Goal: Information Seeking & Learning: Understand process/instructions

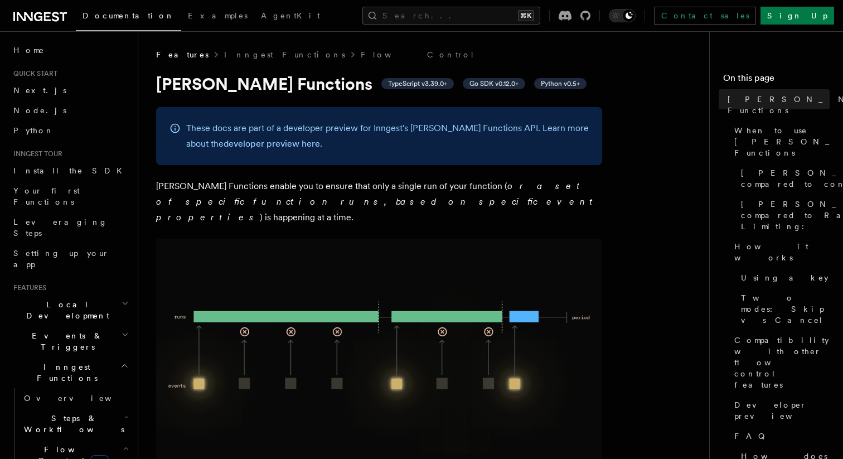
click at [286, 129] on p "These docs are part of a developer preview for Inngest's [PERSON_NAME] Function…" at bounding box center [387, 135] width 402 height 31
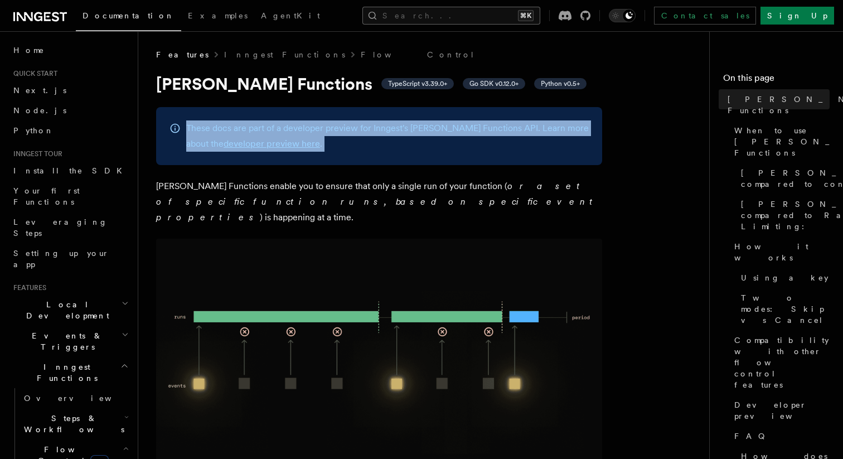
click at [495, 18] on button "Search... ⌘K" at bounding box center [451, 16] width 178 height 18
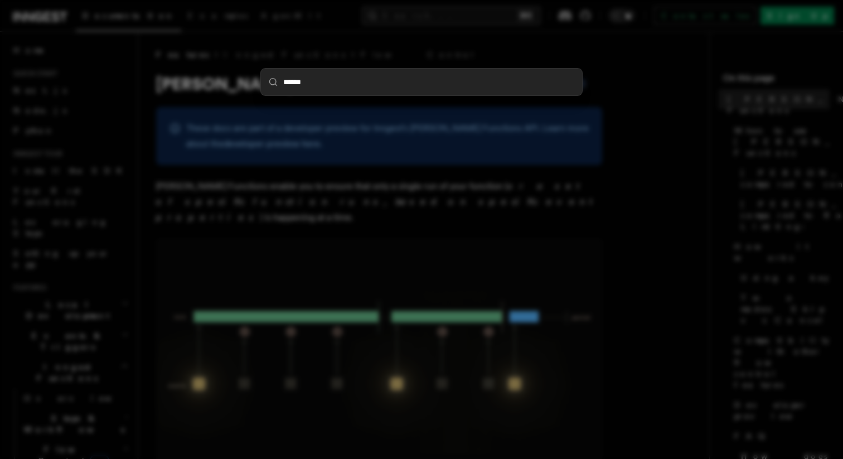
type input "*******"
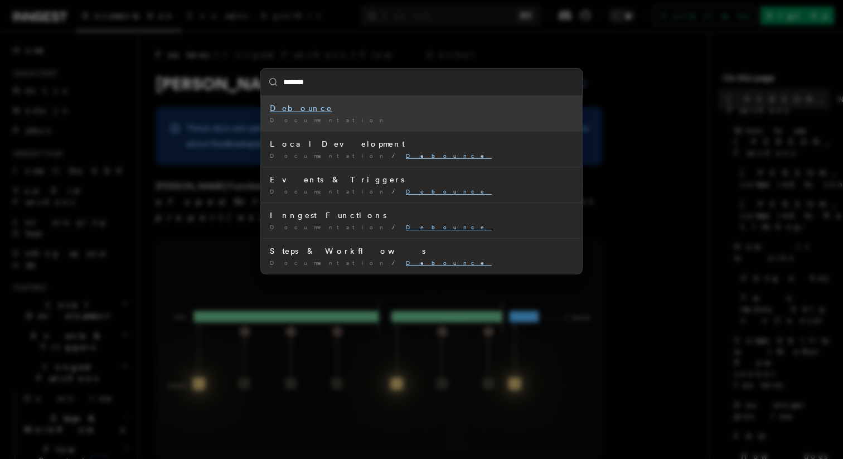
click at [284, 108] on mark "Debounce" at bounding box center [301, 108] width 62 height 9
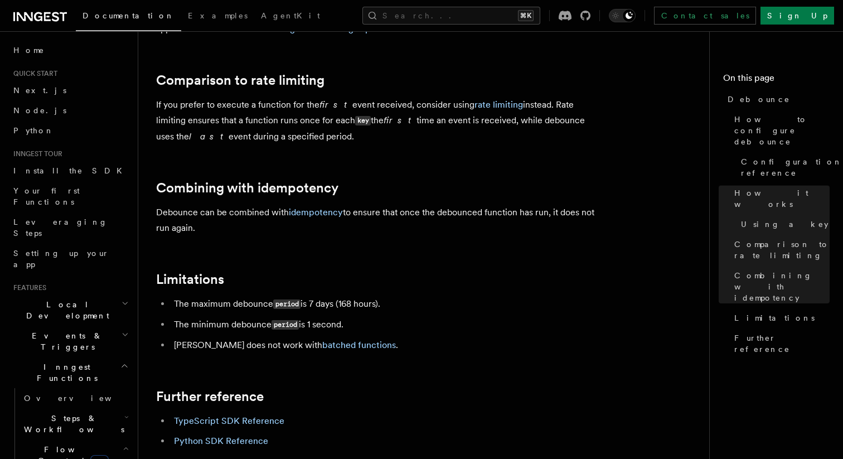
scroll to position [1077, 0]
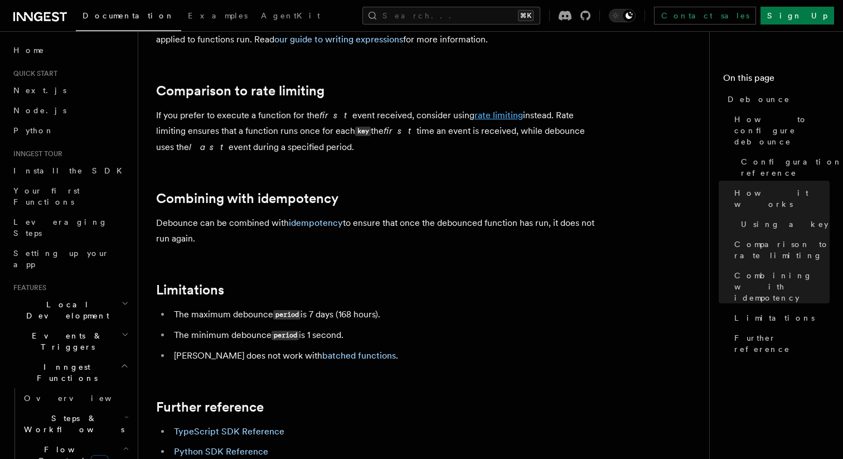
click at [485, 120] on link "rate limiting" at bounding box center [498, 115] width 48 height 11
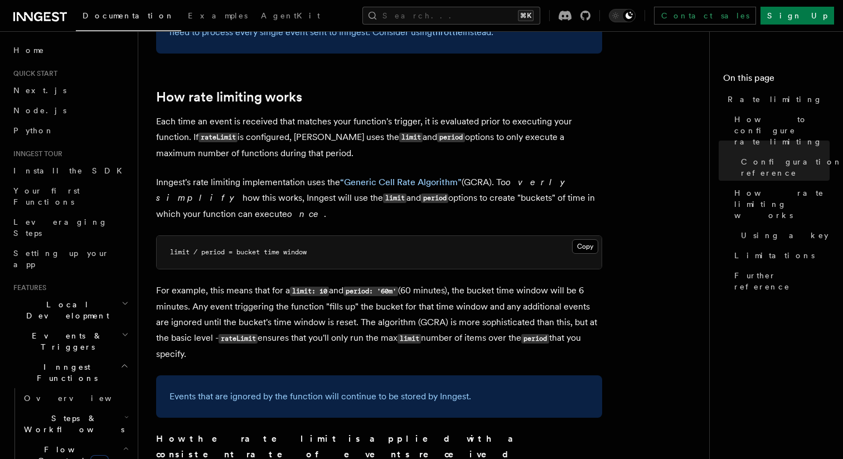
scroll to position [647, 0]
click at [493, 140] on p "Each time an event is received that matches your function's trigger, it is eval…" at bounding box center [379, 136] width 446 height 47
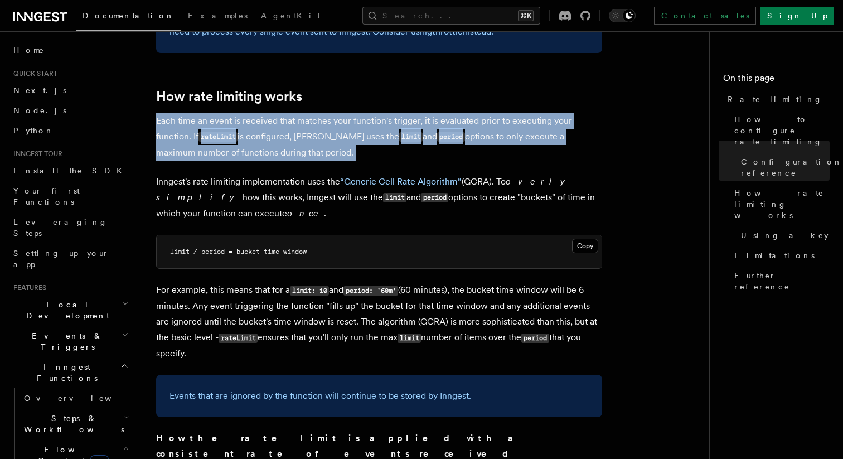
click at [493, 140] on p "Each time an event is received that matches your function's trigger, it is eval…" at bounding box center [379, 136] width 446 height 47
click at [415, 158] on p "Each time an event is received that matches your function's trigger, it is eval…" at bounding box center [379, 136] width 446 height 47
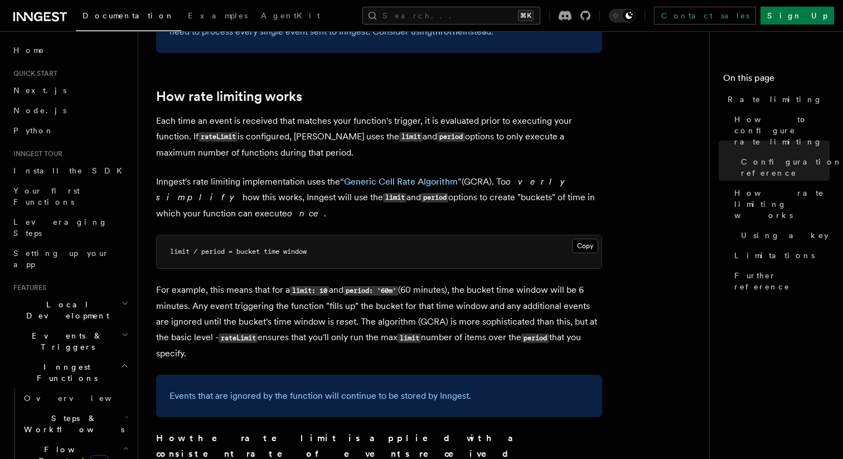
click at [242, 193] on p "Inngest's rate limiting implementation uses the “Generic Cell Rate Algorithm” (…" at bounding box center [379, 197] width 446 height 47
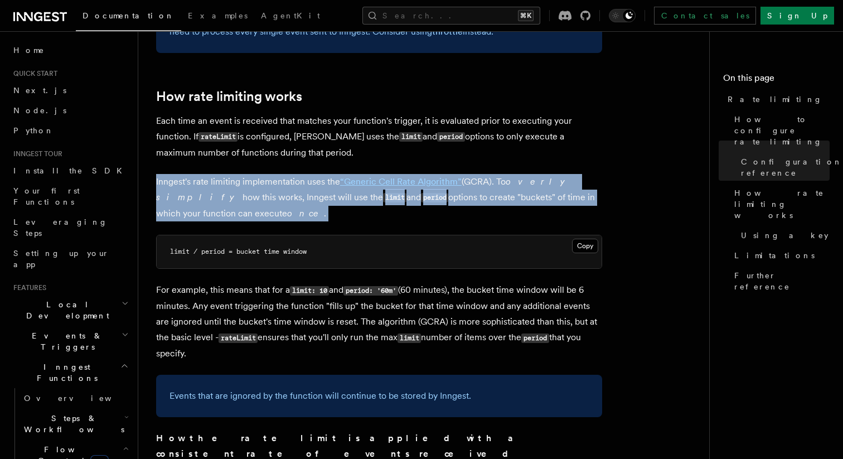
click at [248, 178] on p "Inngest's rate limiting implementation uses the “Generic Cell Rate Algorithm” (…" at bounding box center [379, 197] width 446 height 47
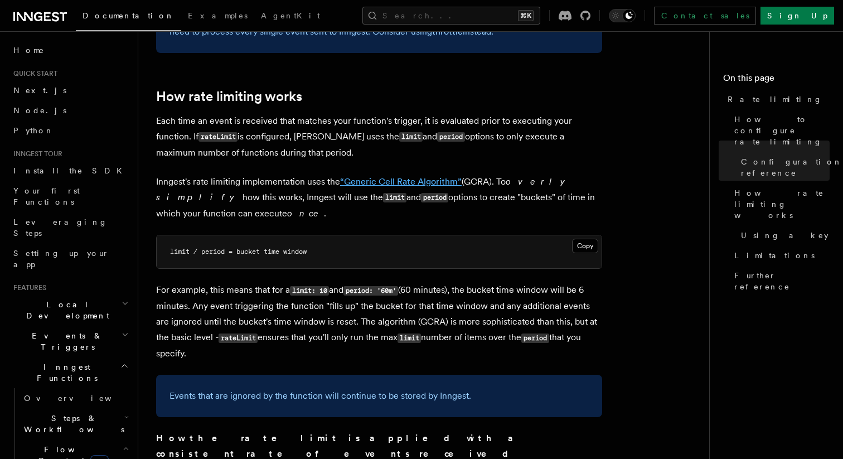
click at [410, 183] on link "“Generic Cell Rate Algorithm”" at bounding box center [400, 181] width 121 height 11
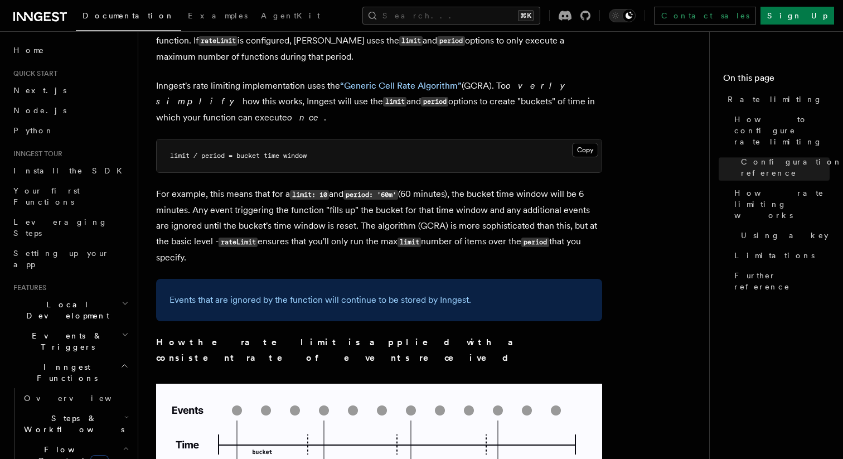
scroll to position [765, 0]
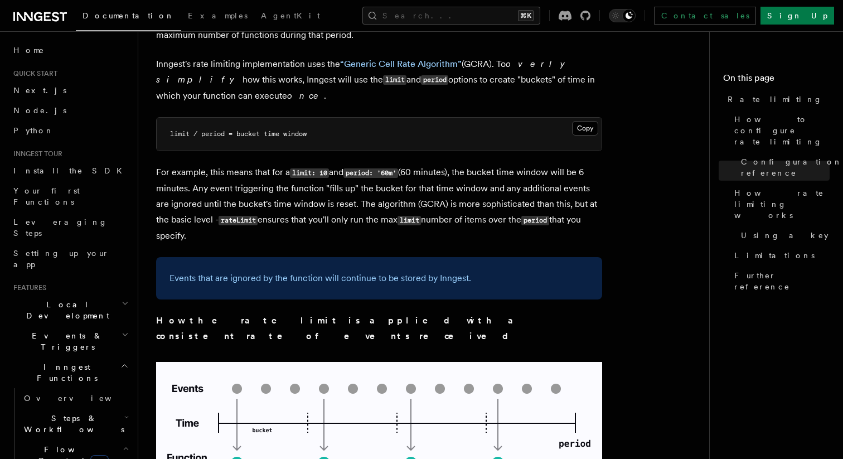
click at [372, 280] on p "Events that are ignored by the function will continue to be stored by Inngest." at bounding box center [378, 278] width 419 height 16
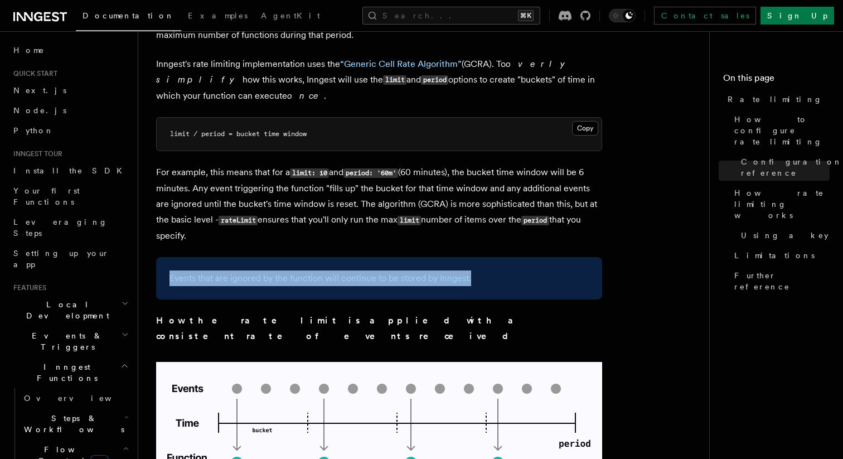
click at [342, 298] on div "Events that are ignored by the function will continue to be stored by Inngest." at bounding box center [379, 278] width 446 height 42
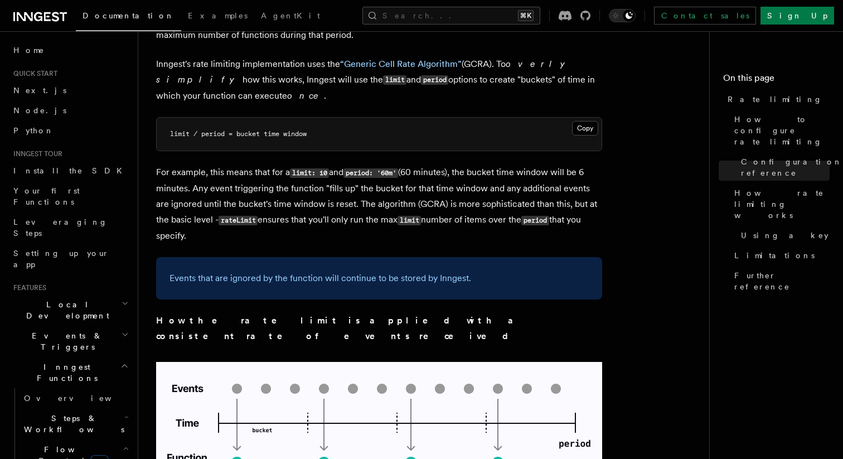
click at [324, 283] on p "Events that are ignored by the function will continue to be stored by Inngest." at bounding box center [378, 278] width 419 height 16
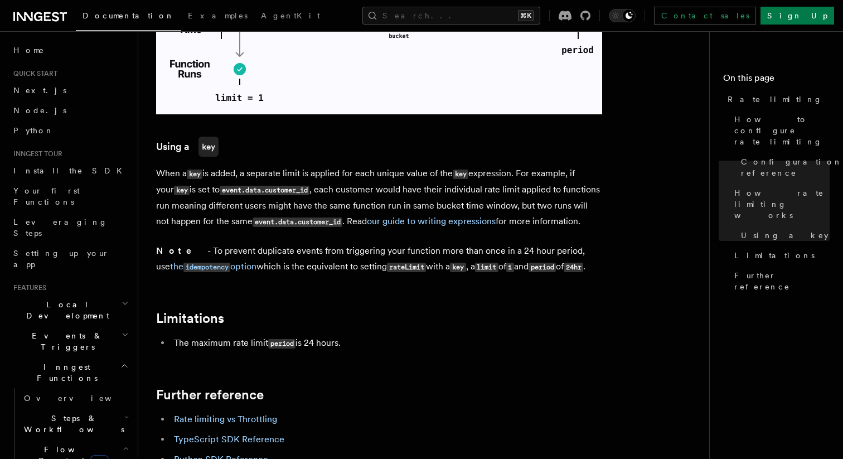
scroll to position [1615, 0]
click at [315, 334] on li "The maximum rate limit period is 24 hours." at bounding box center [386, 342] width 431 height 16
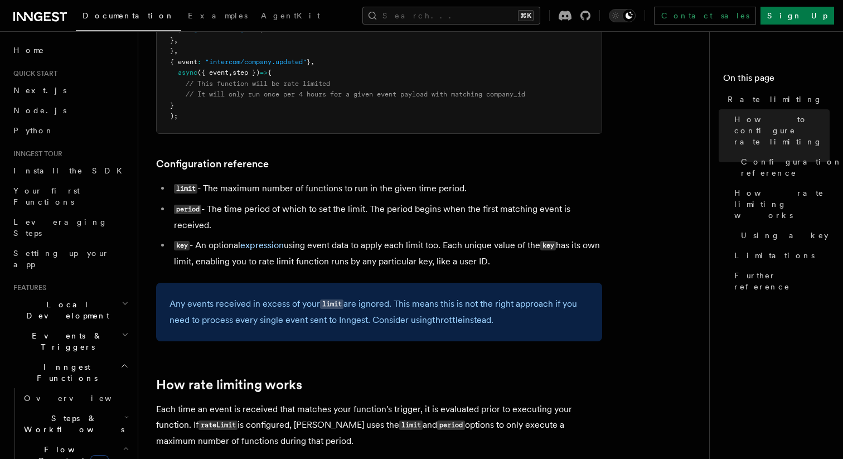
scroll to position [361, 0]
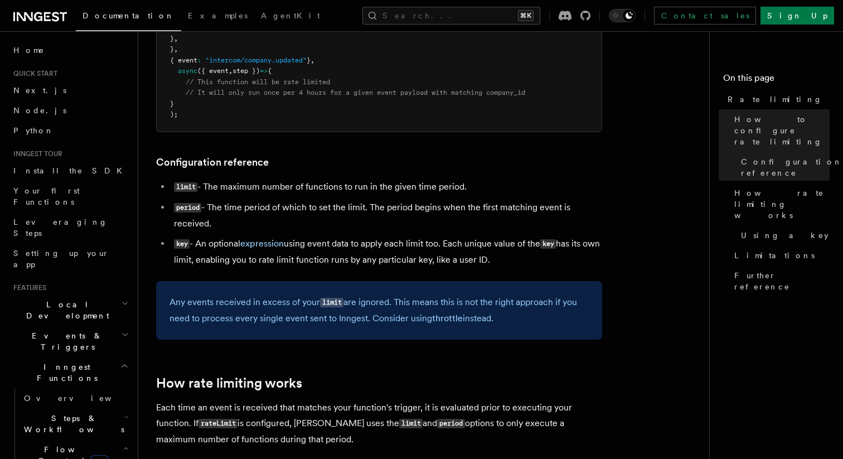
click at [114, 408] on h2 "Steps & Workflows" at bounding box center [75, 423] width 111 height 31
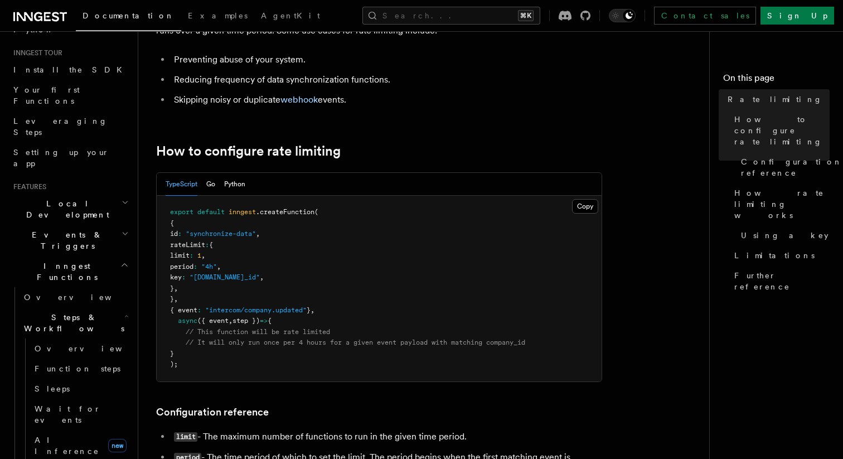
scroll to position [0, 0]
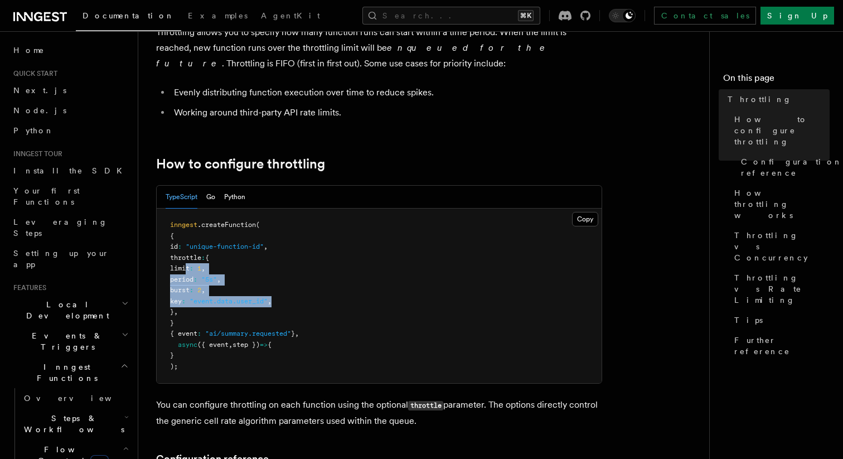
drag, startPoint x: 316, startPoint y: 305, endPoint x: 188, endPoint y: 269, distance: 133.2
click at [188, 269] on pre "inngest .createFunction ( { id : "unique-function-id" , throttle : { limit : 1 …" at bounding box center [379, 295] width 445 height 174
drag, startPoint x: 209, startPoint y: 315, endPoint x: 169, endPoint y: 258, distance: 70.0
click at [169, 258] on pre "inngest .createFunction ( { id : "unique-function-id" , throttle : { limit : 1 …" at bounding box center [379, 295] width 445 height 174
copy code "throttle : { limit : 1 , period : "5s" , burst : 2 , key : "event.data.user_id"…"
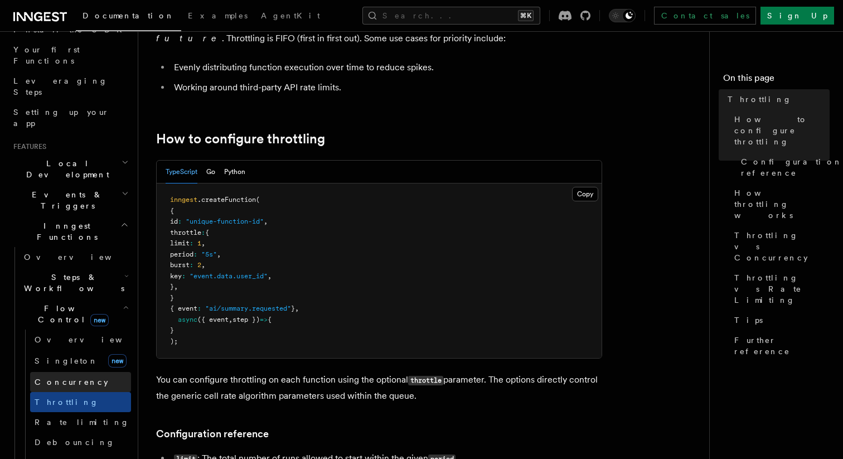
scroll to position [143, 0]
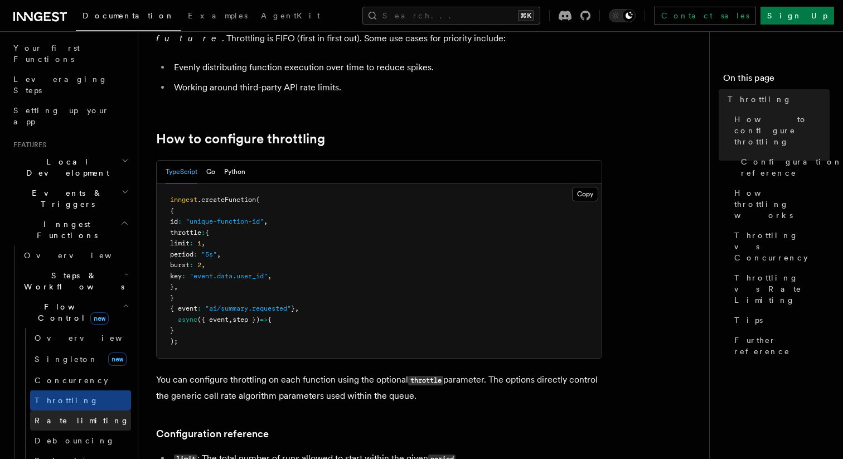
click at [85, 410] on link "Rate limiting" at bounding box center [80, 420] width 101 height 20
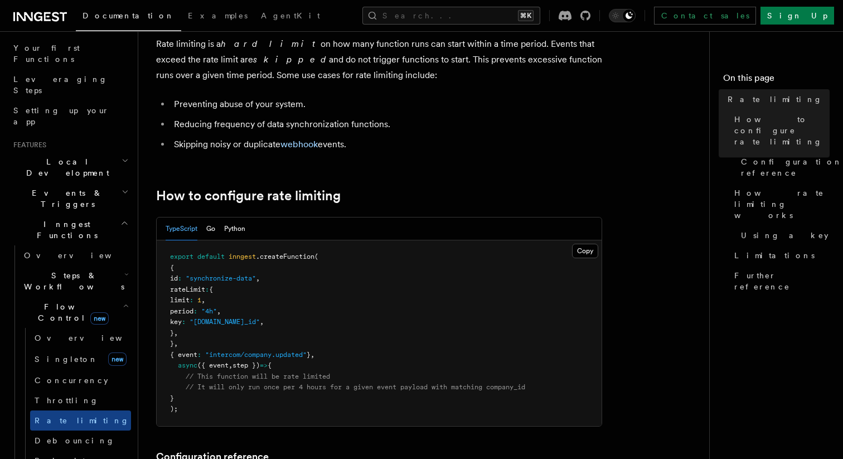
scroll to position [84, 0]
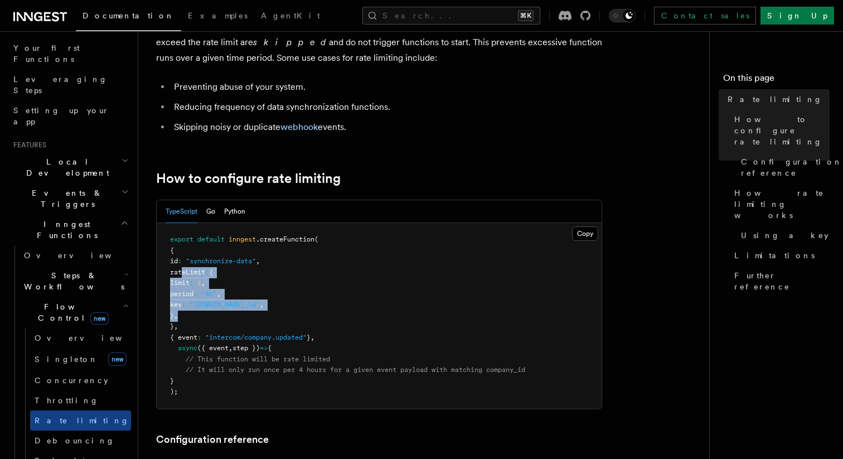
drag, startPoint x: 203, startPoint y: 317, endPoint x: 181, endPoint y: 274, distance: 48.4
click at [181, 274] on pre "export default inngest .createFunction ( { id : "synchronize-data" , rateLimit …" at bounding box center [379, 316] width 445 height 186
copy code "rateLimit : { limit : 1 , period : "4h" , key : "event.data.company_id" , } ,"
